Goal: Transaction & Acquisition: Purchase product/service

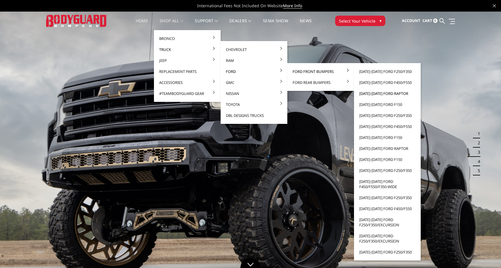
click at [379, 92] on link "[DATE]-[DATE] Ford Raptor" at bounding box center [387, 93] width 62 height 11
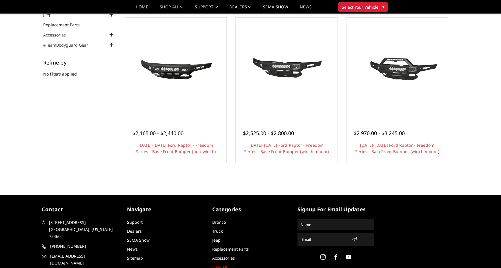
scroll to position [57, 0]
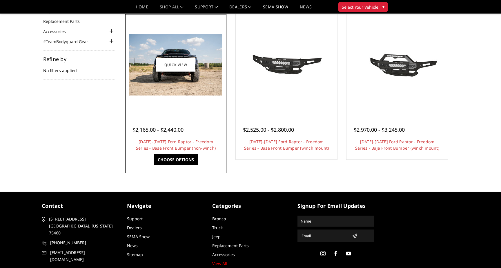
click at [176, 157] on link "Choose Options" at bounding box center [176, 159] width 44 height 11
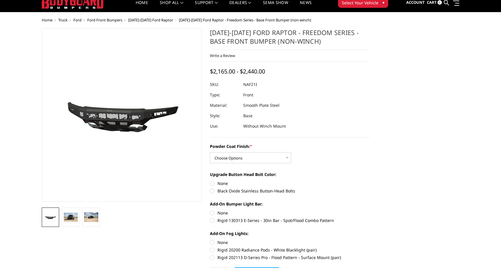
scroll to position [22, 0]
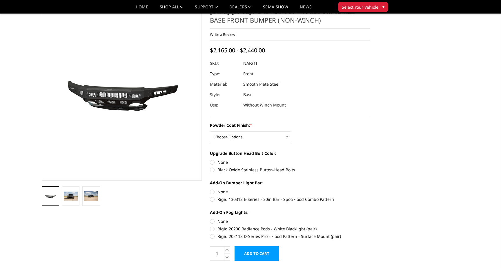
select select "2767"
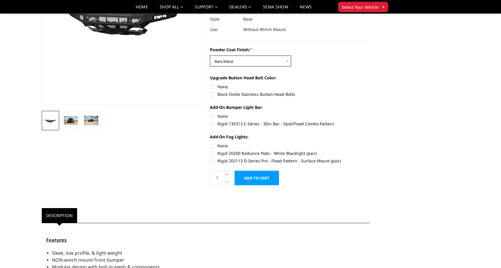
scroll to position [99, 0]
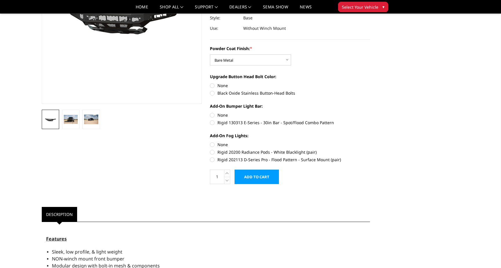
click at [213, 95] on label "Black Oxide Stainless Button-Head Bolts" at bounding box center [290, 93] width 160 height 6
click at [370, 83] on input "Black Oxide Stainless Button-Head Bolts" at bounding box center [370, 83] width 0 height 0
radio input "true"
click at [212, 86] on label "None" at bounding box center [290, 86] width 160 height 6
click at [210, 83] on input "None" at bounding box center [210, 83] width 0 height 0
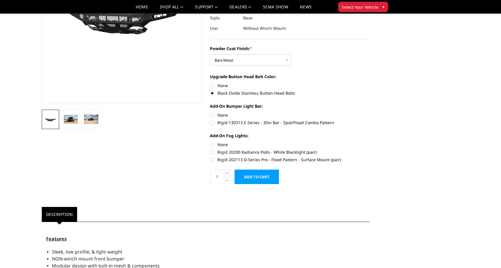
radio input "true"
click at [214, 123] on label "Rigid 130313 E-Series - 30in Bar - Spot/Flood Combo Pattern" at bounding box center [290, 123] width 160 height 6
click at [370, 112] on input "Rigid 130313 E-Series - 30in Bar - Spot/Flood Combo Pattern" at bounding box center [370, 112] width 0 height 0
radio input "true"
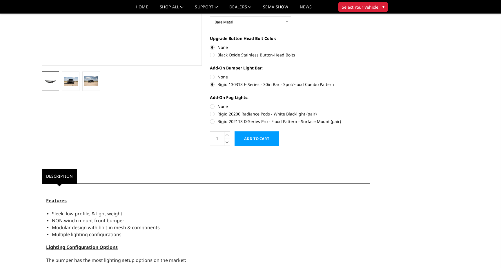
scroll to position [136, 0]
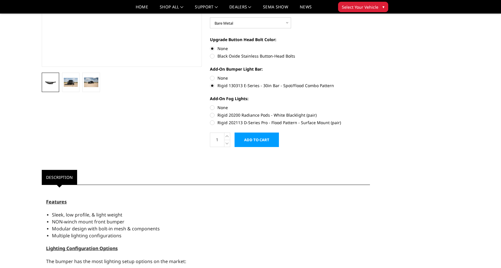
click at [214, 123] on label "Rigid 202113 D-Series Pro - Flood Pattern - Surface Mount (pair)" at bounding box center [290, 123] width 160 height 6
click at [370, 112] on input "Rigid 202113 D-Series Pro - Flood Pattern - Surface Mount (pair)" at bounding box center [370, 112] width 0 height 0
radio input "true"
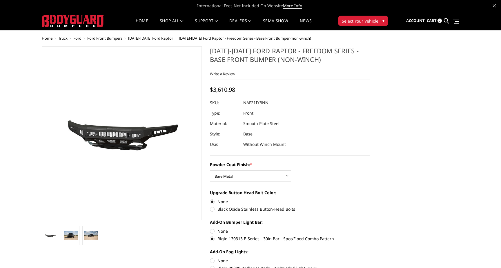
scroll to position [0, 0]
click at [73, 236] on img at bounding box center [71, 235] width 14 height 9
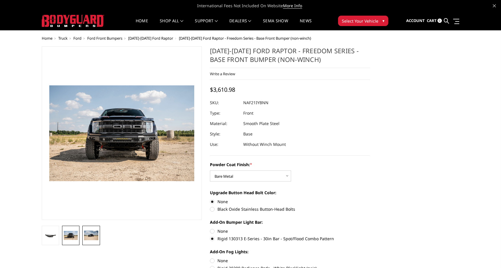
click at [94, 234] on img at bounding box center [91, 235] width 14 height 9
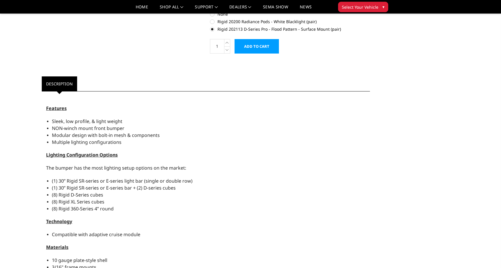
scroll to position [230, 0]
